Goal: Navigation & Orientation: Go to known website

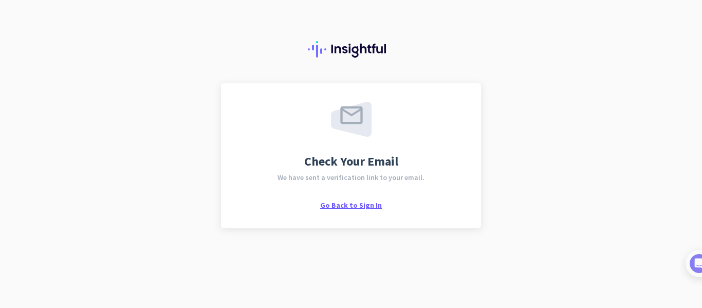
click at [361, 204] on span "Go Back to Sign In" at bounding box center [351, 204] width 62 height 9
click at [333, 204] on span "Go Back to Sign In" at bounding box center [351, 204] width 62 height 9
